Goal: Task Accomplishment & Management: Use online tool/utility

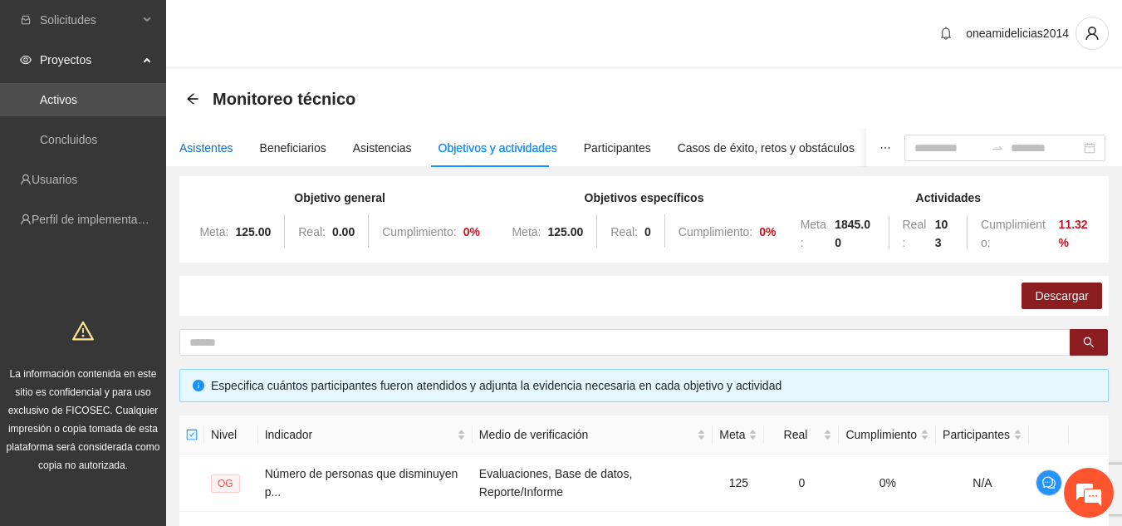
click at [218, 145] on div "Asistentes" at bounding box center [206, 148] width 54 height 18
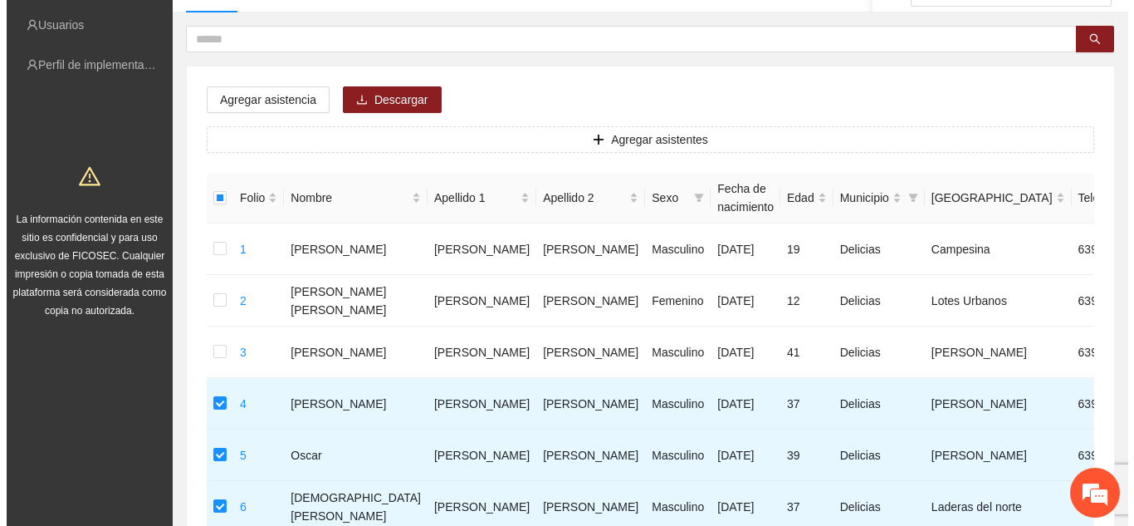
scroll to position [134, 0]
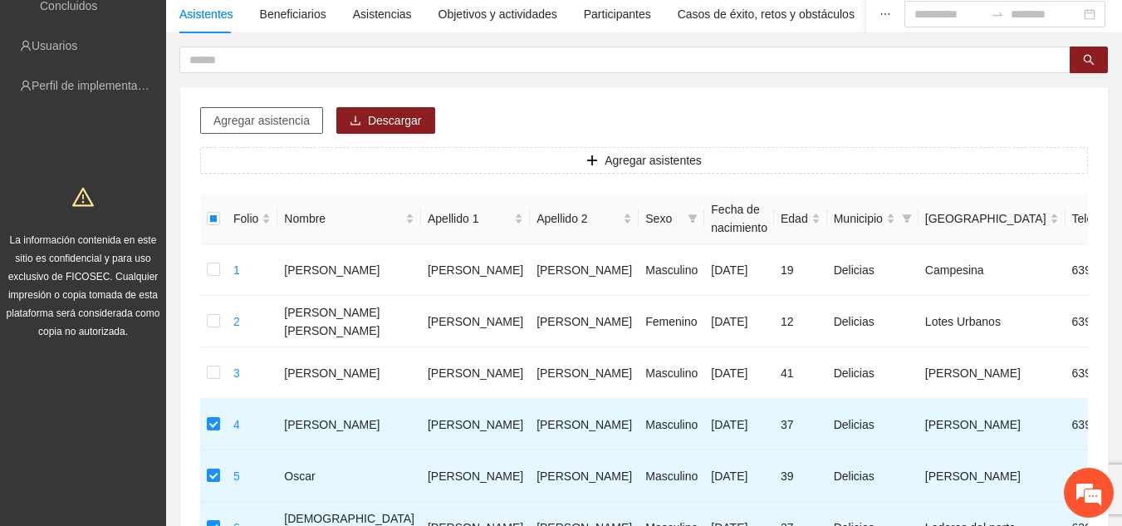
click at [280, 125] on span "Agregar asistencia" at bounding box center [261, 120] width 96 height 18
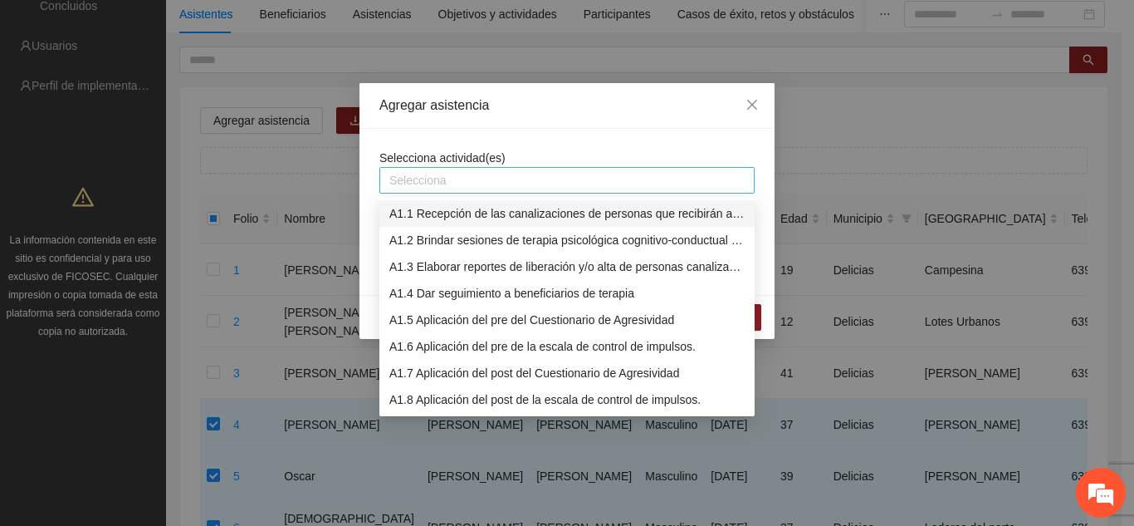
click at [445, 175] on div at bounding box center [567, 180] width 367 height 20
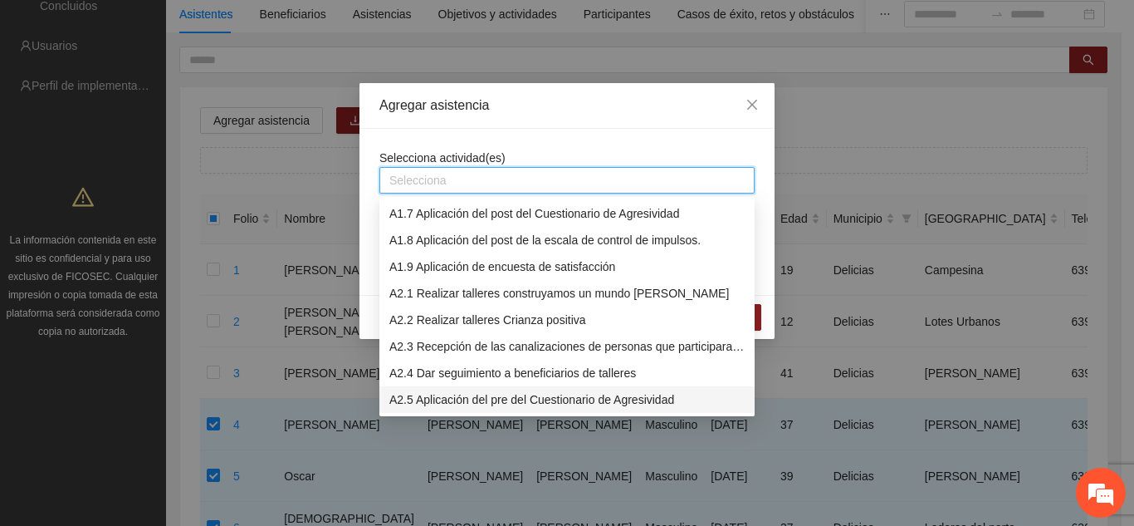
scroll to position [186, 0]
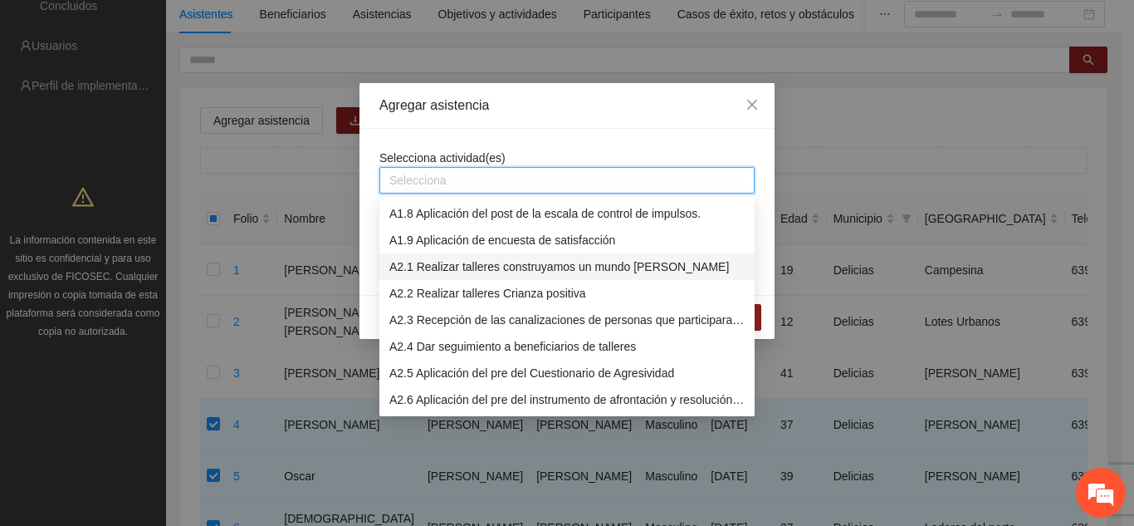
click at [493, 271] on div "A2.1 Realizar talleres construyamos un mundo [PERSON_NAME]" at bounding box center [566, 266] width 355 height 18
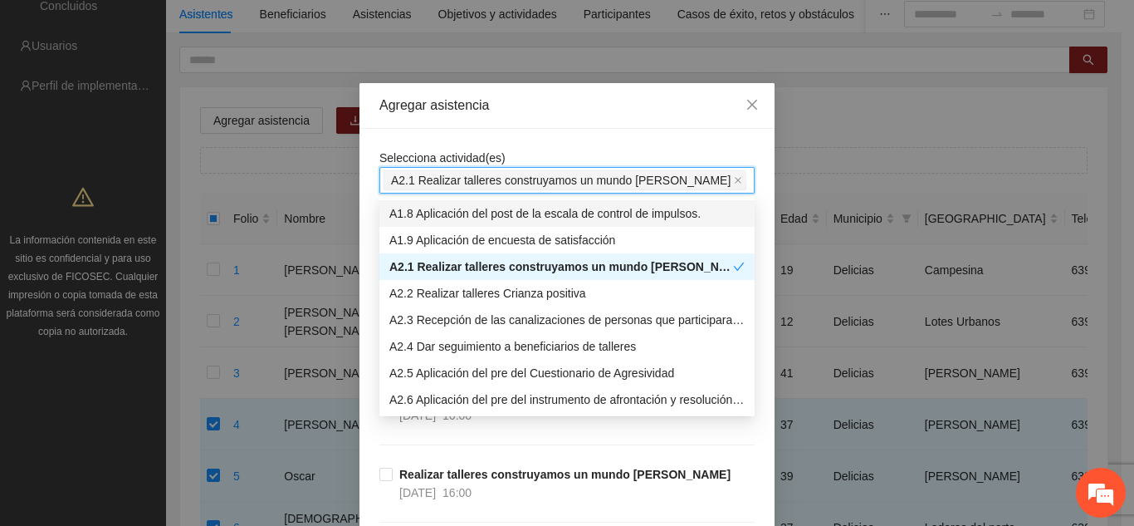
click at [591, 116] on div "Agregar asistencia" at bounding box center [566, 106] width 415 height 46
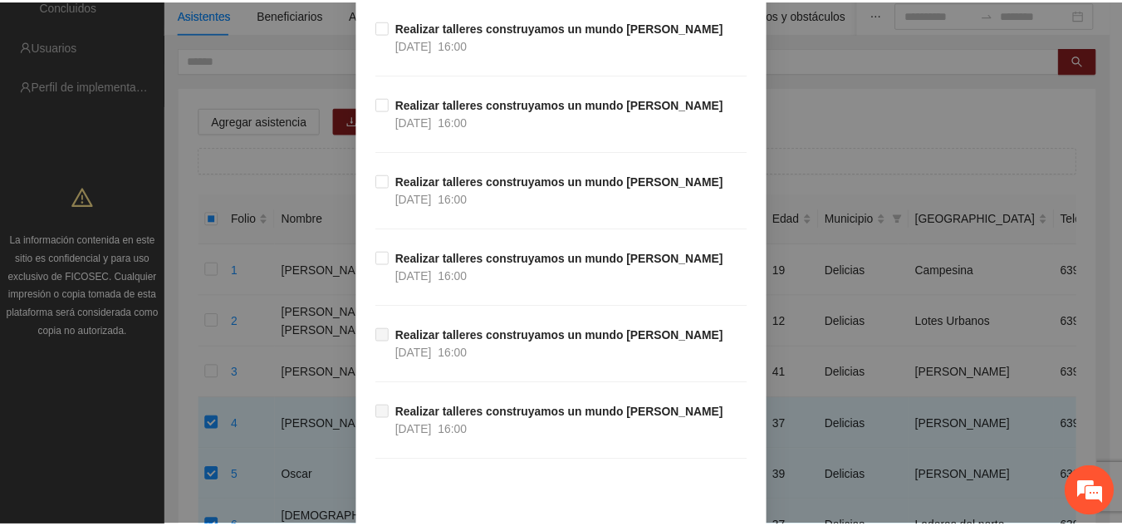
scroll to position [682, 0]
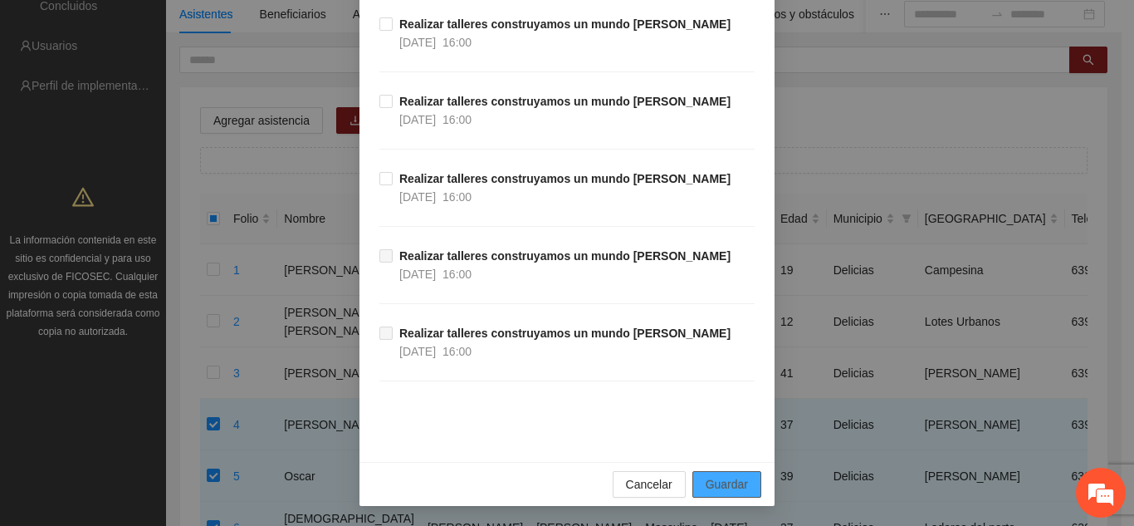
click at [735, 479] on span "Guardar" at bounding box center [727, 484] width 42 height 18
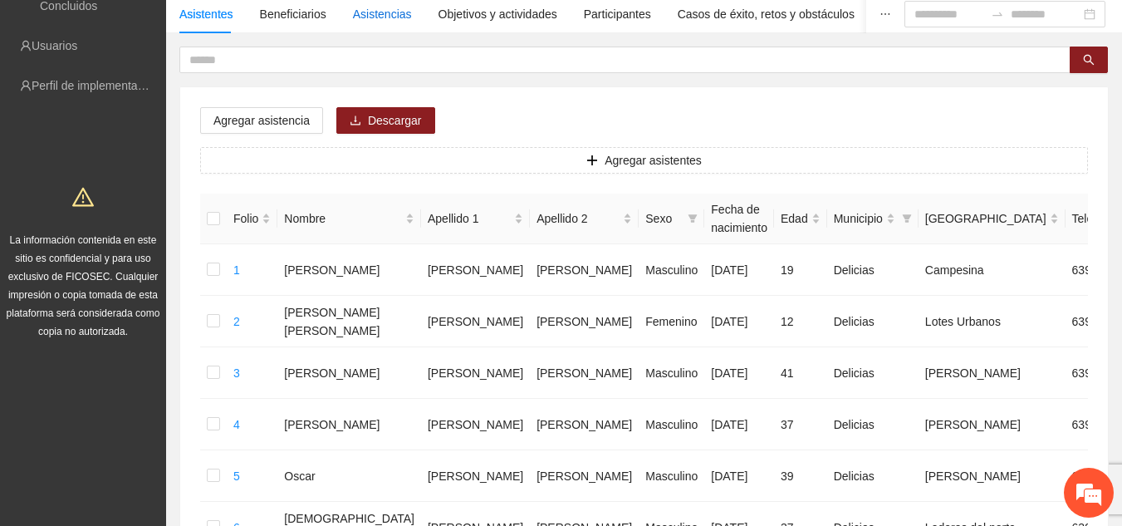
click at [371, 13] on div "Asistencias" at bounding box center [382, 14] width 59 height 18
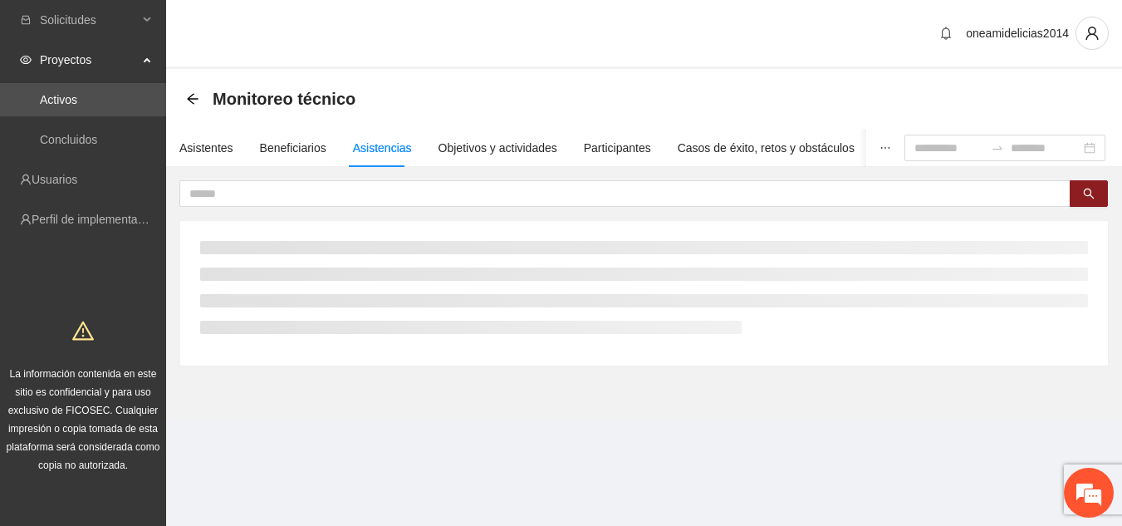
scroll to position [0, 0]
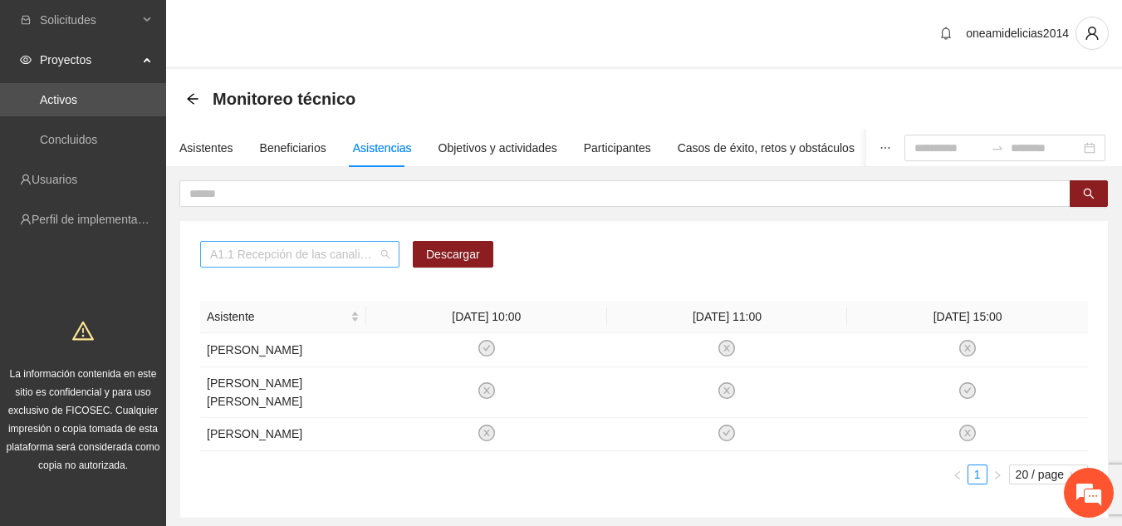
click at [385, 255] on span "A1.1 Recepción de las canalizaciones de personas que recibirán atención." at bounding box center [299, 254] width 179 height 25
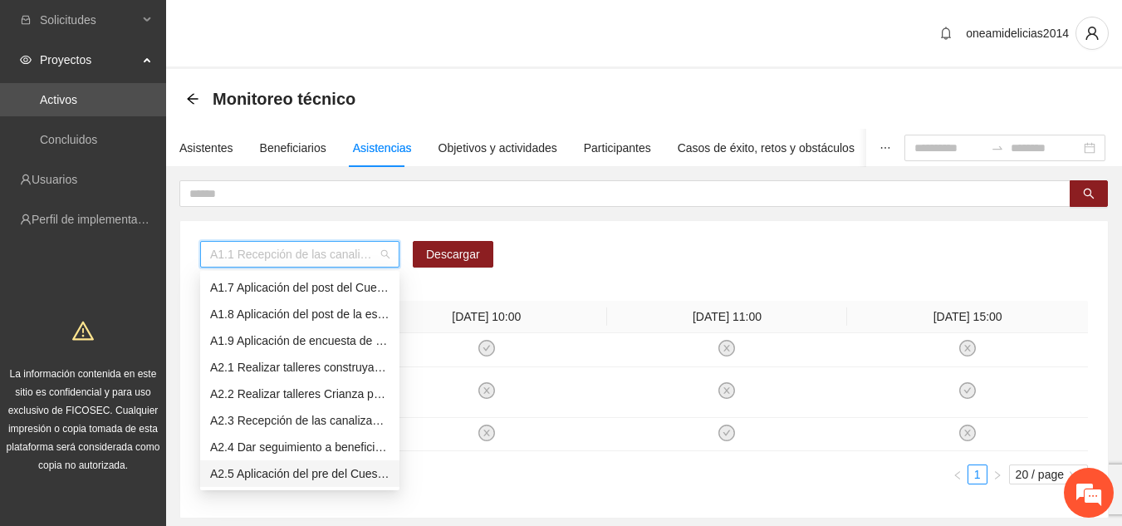
scroll to position [186, 0]
click at [276, 342] on div "A2.1 Realizar talleres construyamos un mundo [PERSON_NAME]" at bounding box center [299, 340] width 179 height 18
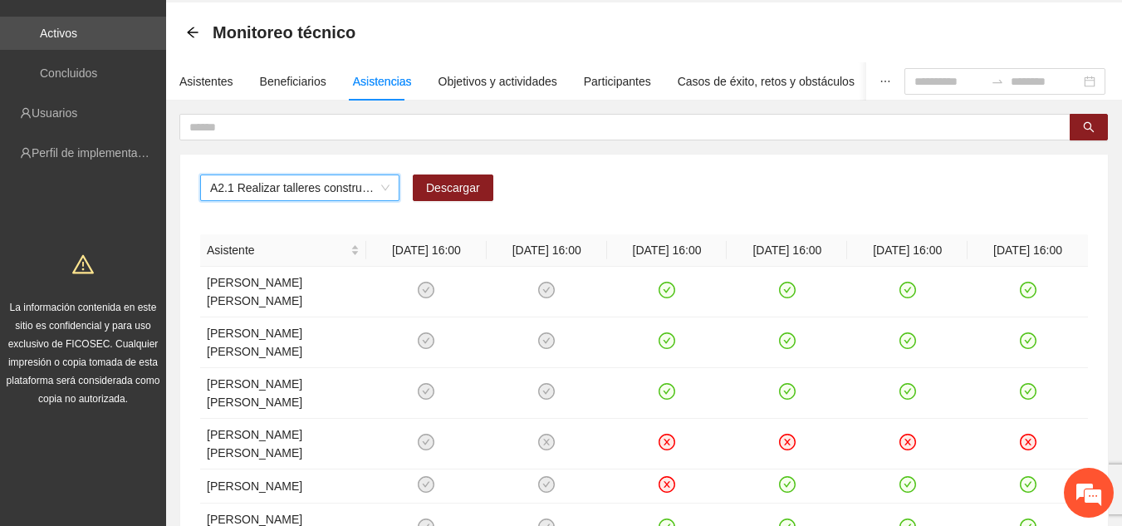
scroll to position [0, 0]
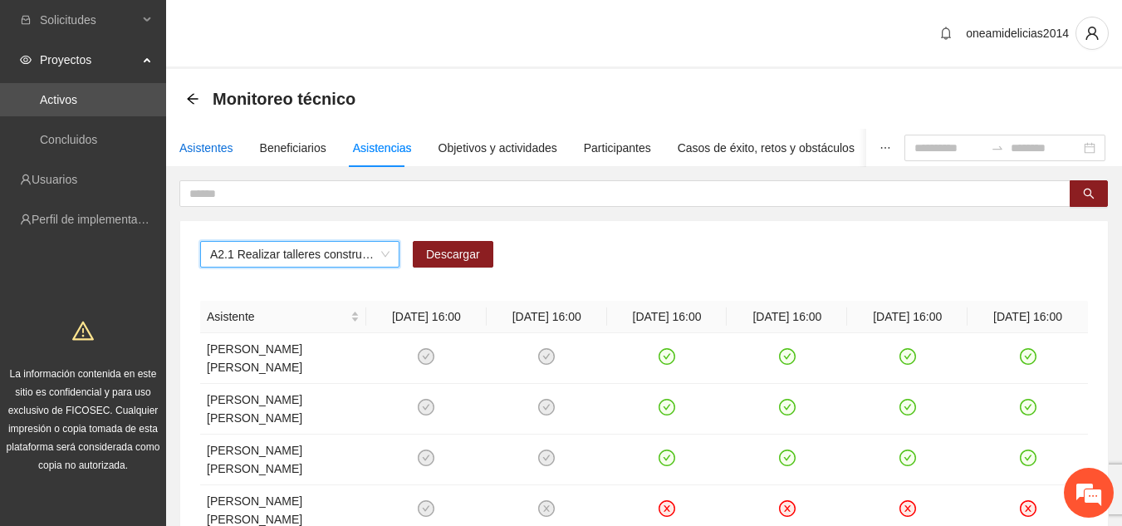
click at [220, 152] on div "Asistentes" at bounding box center [206, 148] width 54 height 18
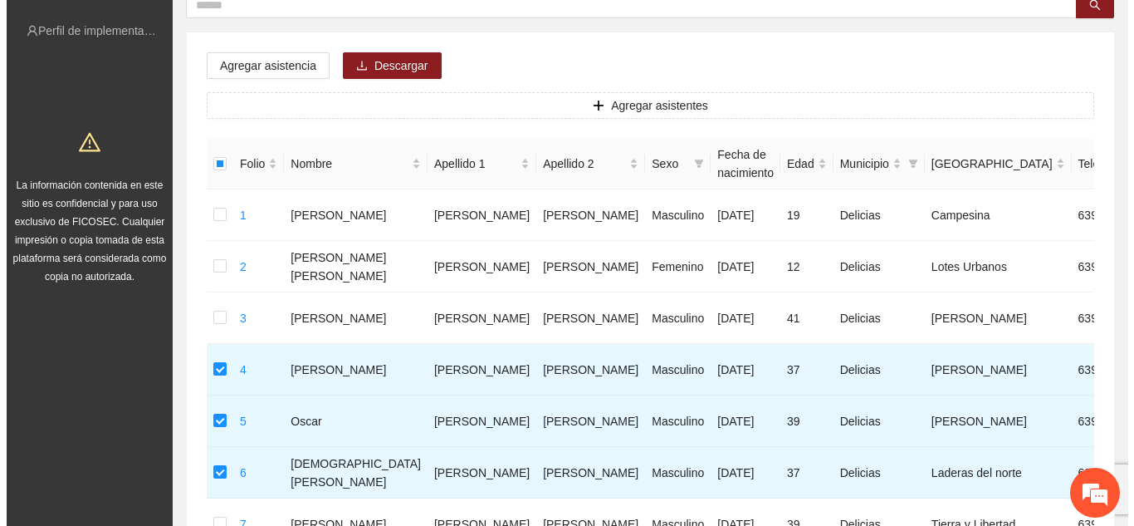
scroll to position [166, 0]
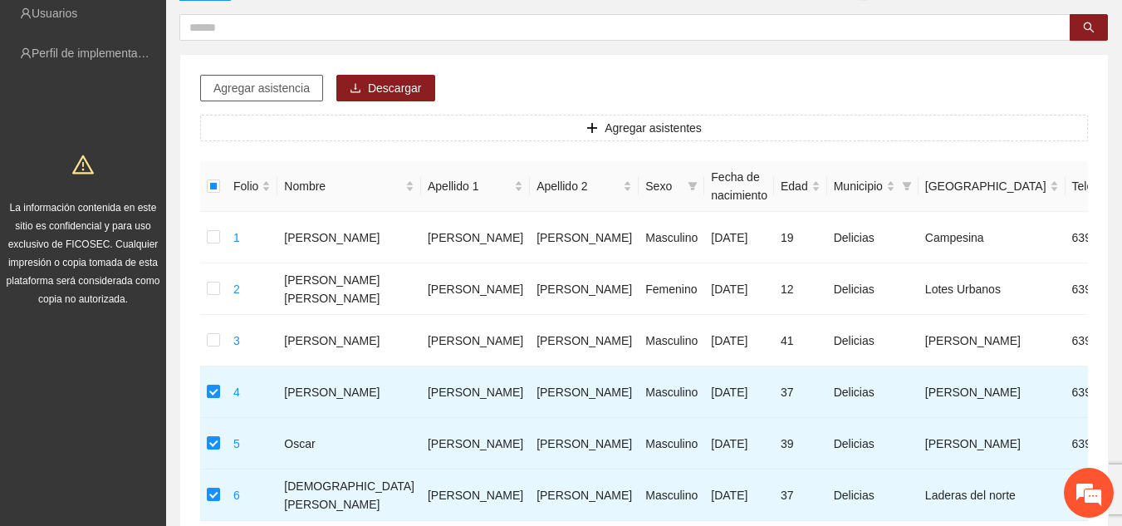
click at [289, 86] on span "Agregar asistencia" at bounding box center [261, 88] width 96 height 18
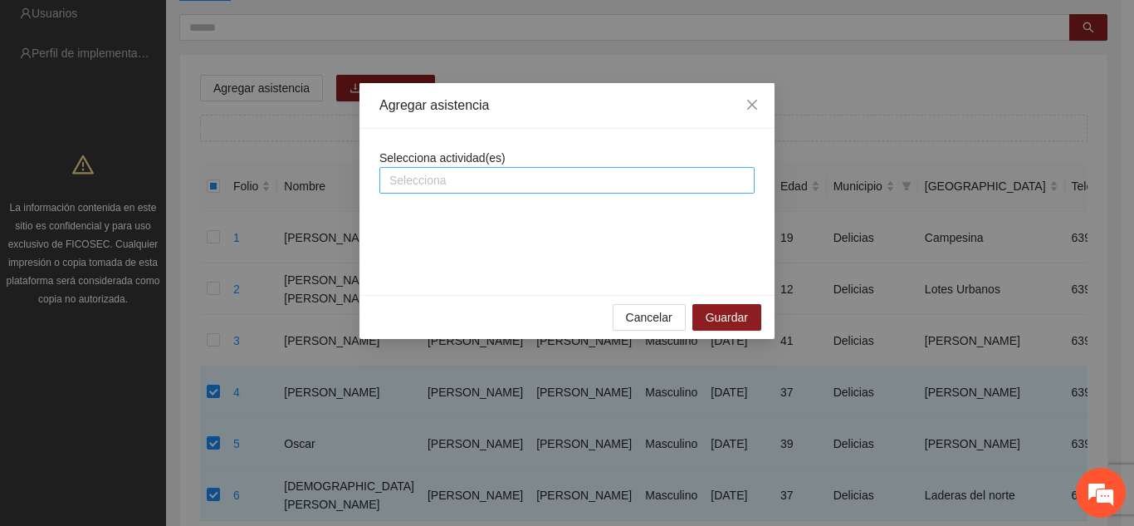
click at [441, 181] on div at bounding box center [567, 180] width 367 height 20
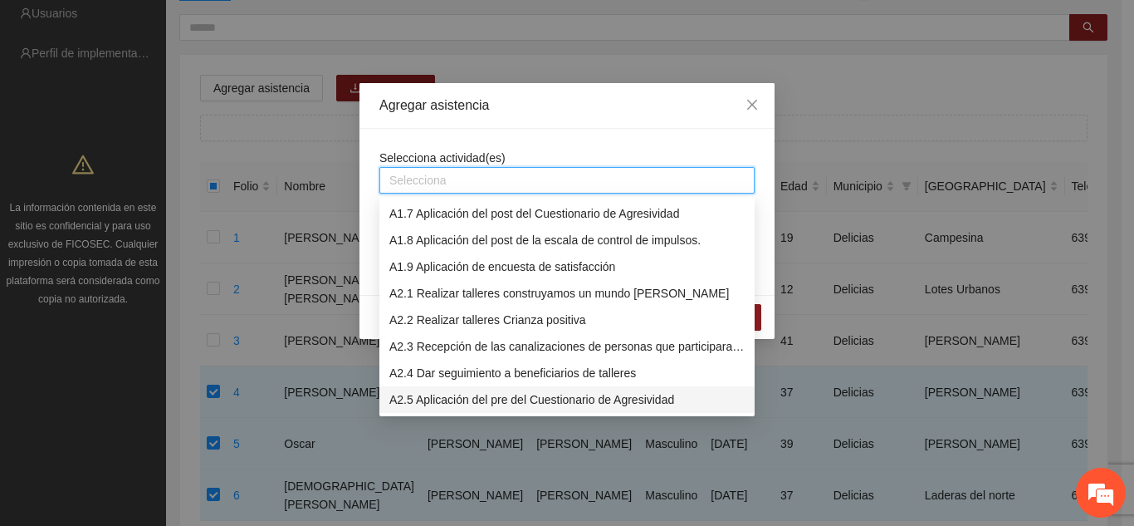
scroll to position [186, 0]
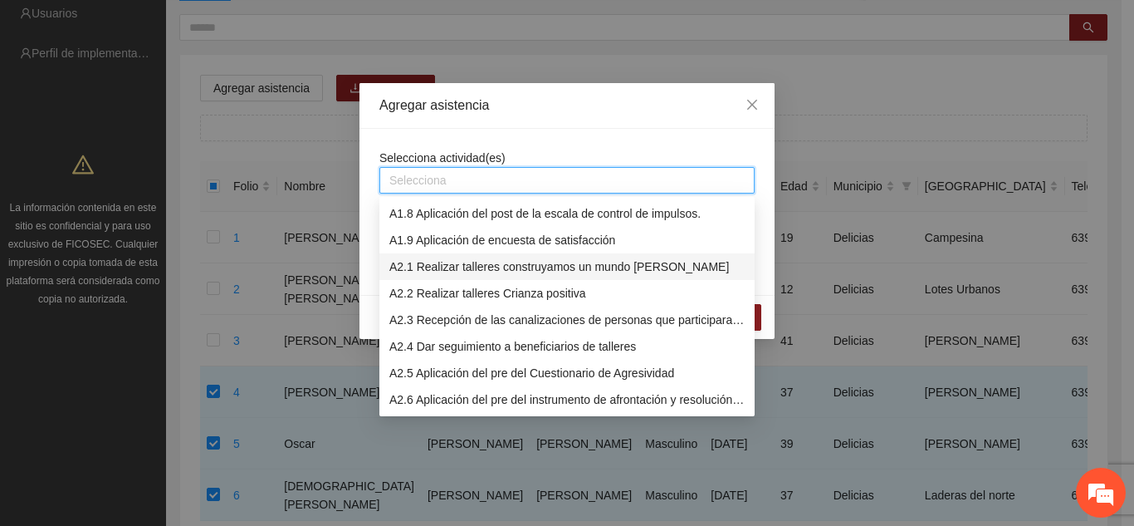
click at [443, 268] on div "A2.1 Realizar talleres construyamos un mundo [PERSON_NAME]" at bounding box center [566, 266] width 355 height 18
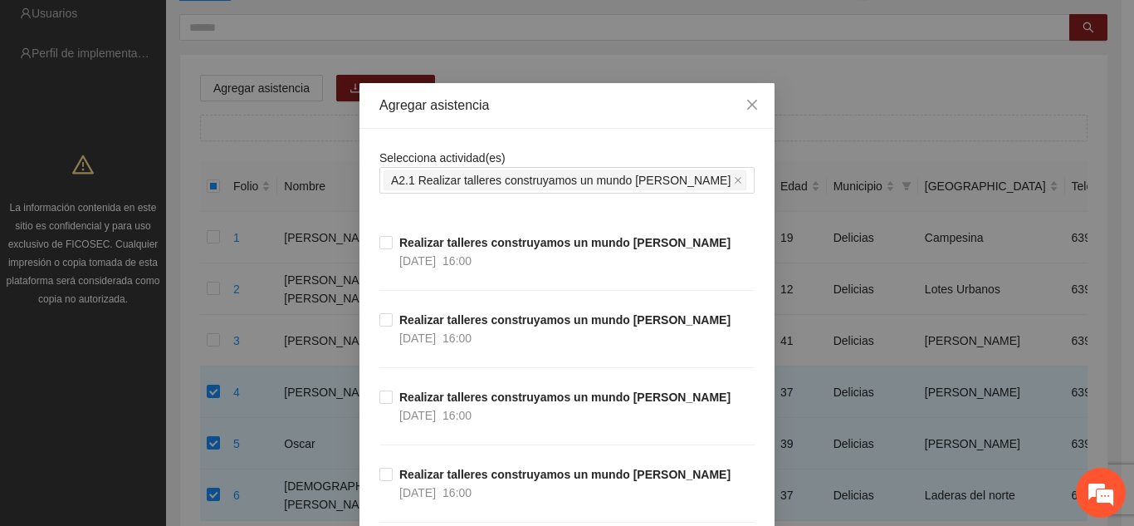
click at [516, 119] on div "Agregar asistencia" at bounding box center [566, 106] width 415 height 46
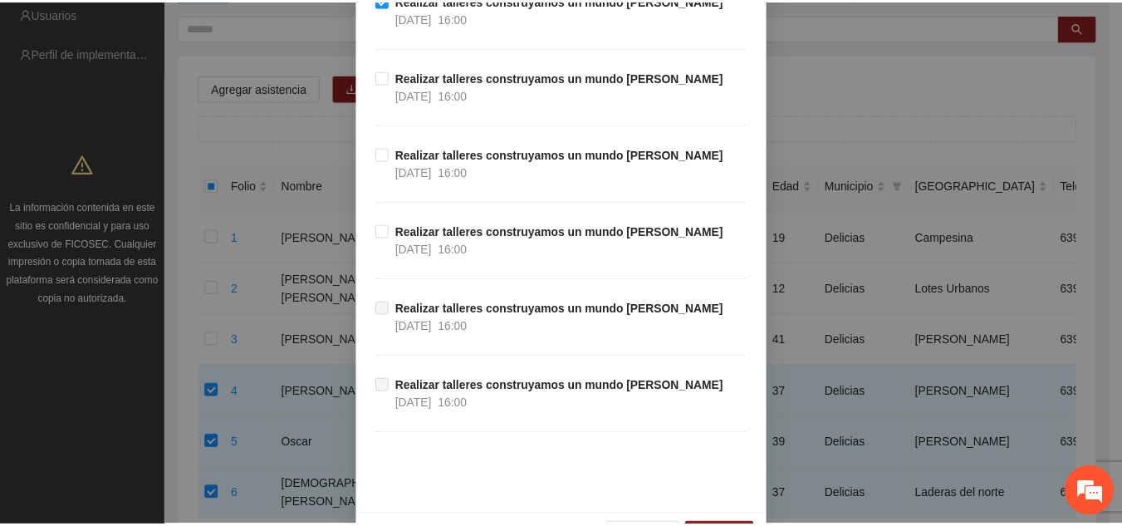
scroll to position [682, 0]
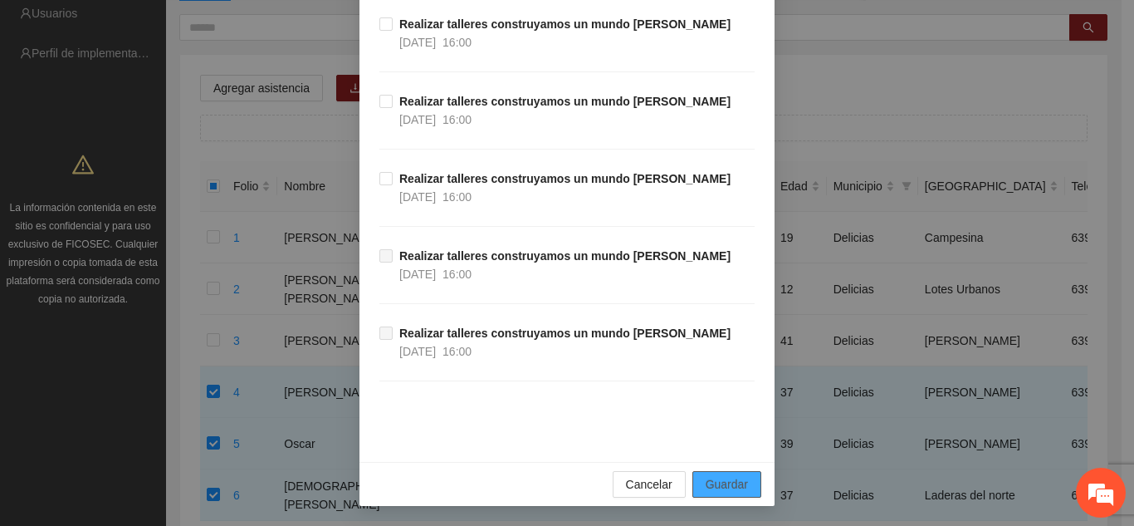
click at [734, 491] on span "Guardar" at bounding box center [727, 484] width 42 height 18
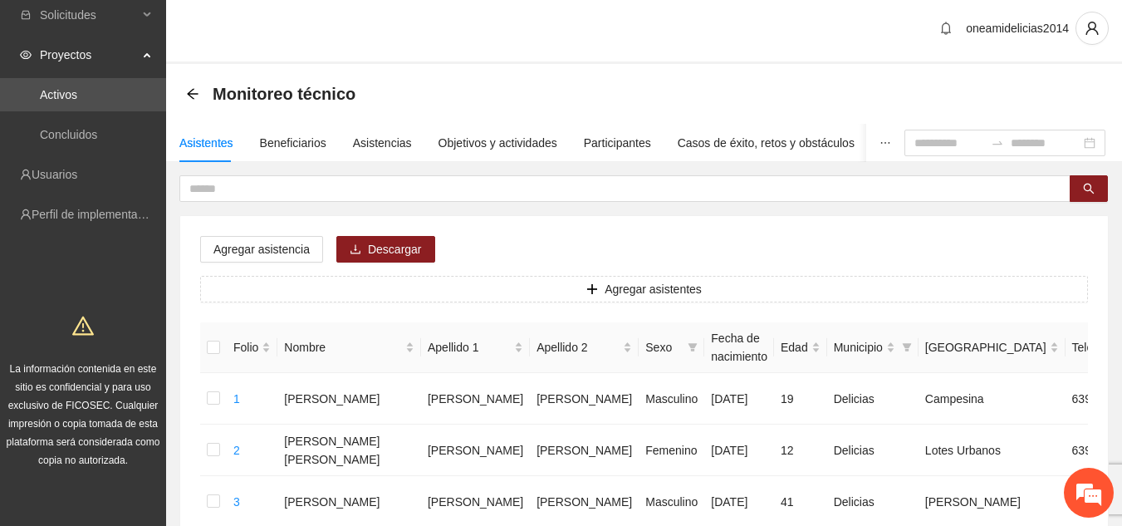
scroll to position [0, 0]
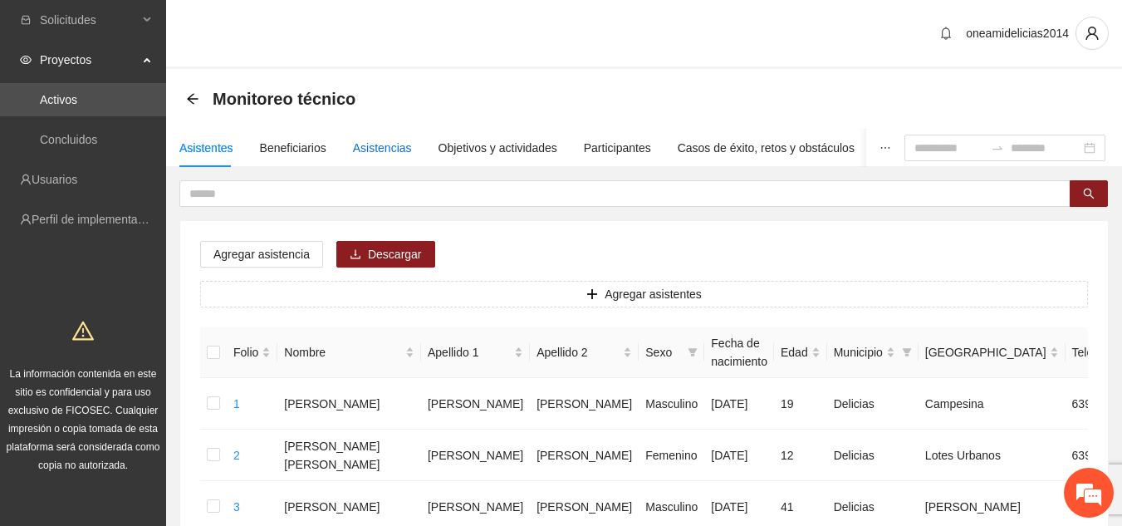
click at [382, 143] on div "Asistencias" at bounding box center [382, 148] width 59 height 18
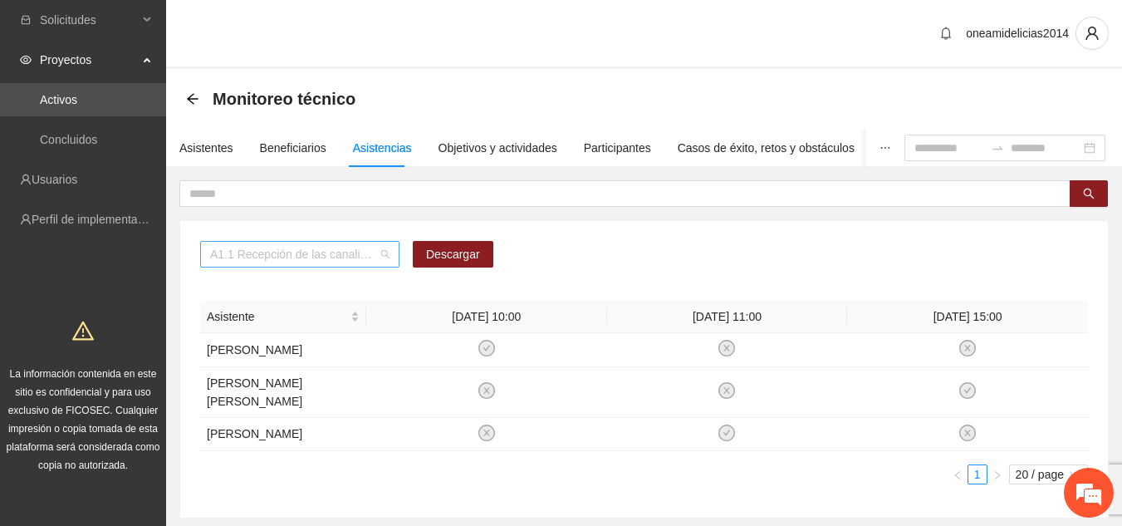
click at [385, 251] on span "A1.1 Recepción de las canalizaciones de personas que recibirán atención." at bounding box center [299, 254] width 179 height 25
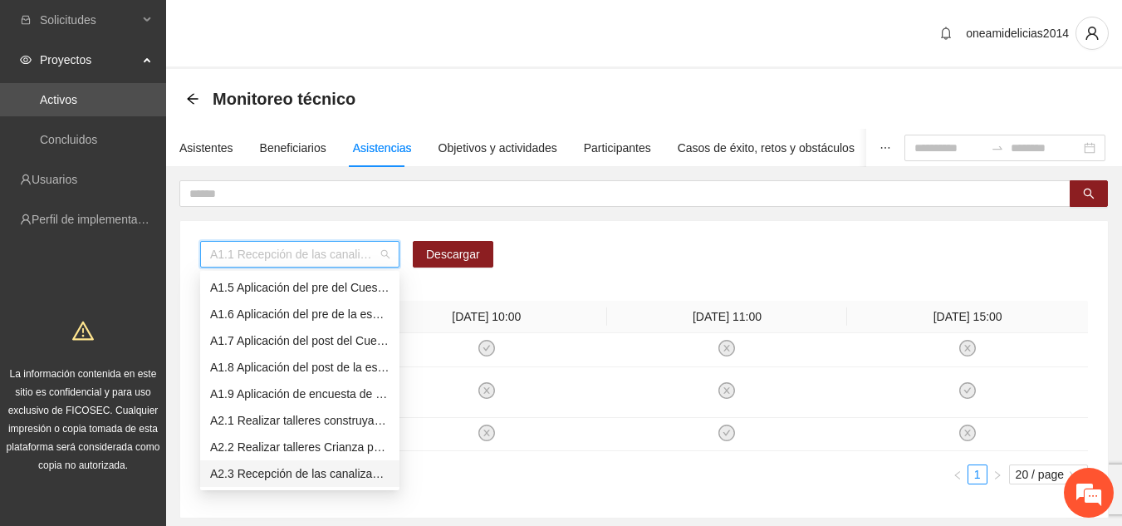
scroll to position [133, 0]
click at [282, 398] on div "A2.1 Realizar talleres construyamos un mundo [PERSON_NAME]" at bounding box center [299, 393] width 179 height 18
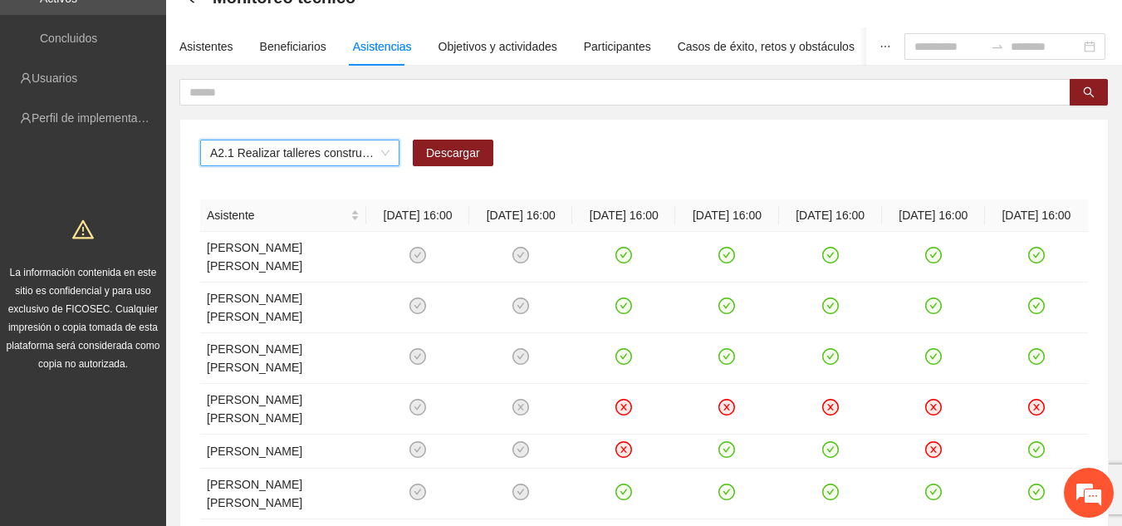
scroll to position [0, 0]
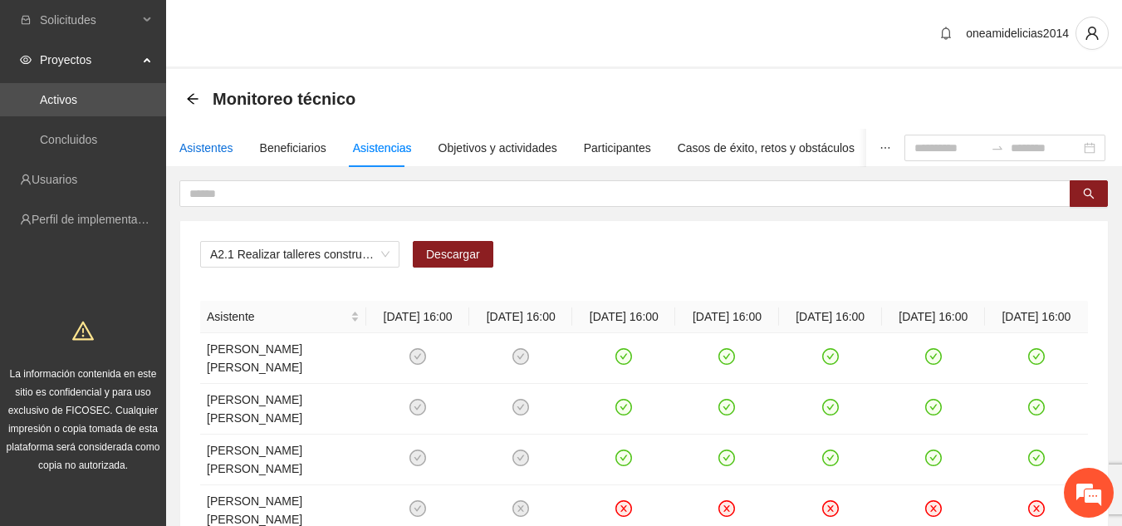
click at [201, 148] on div "Asistentes" at bounding box center [206, 148] width 54 height 18
